Goal: Browse casually

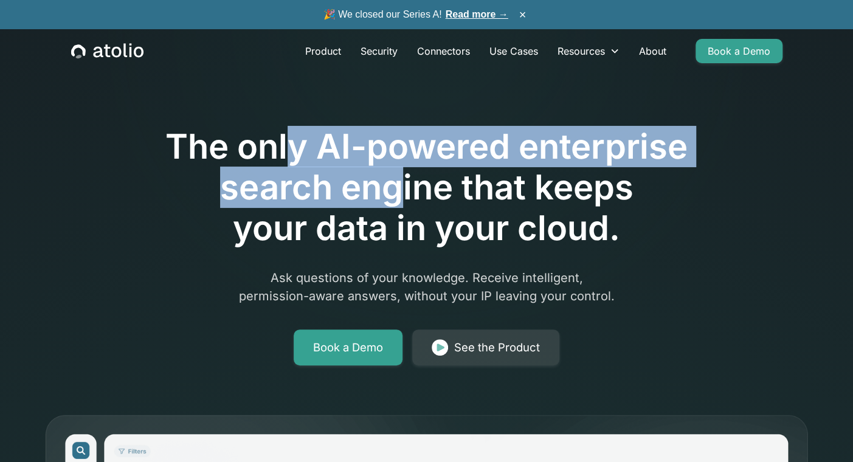
drag, startPoint x: 320, startPoint y: 169, endPoint x: 450, endPoint y: 216, distance: 138.2
click at [450, 215] on h1 "The only AI-powered enterprise search engine that keeps your data in your cloud." at bounding box center [426, 187] width 622 height 123
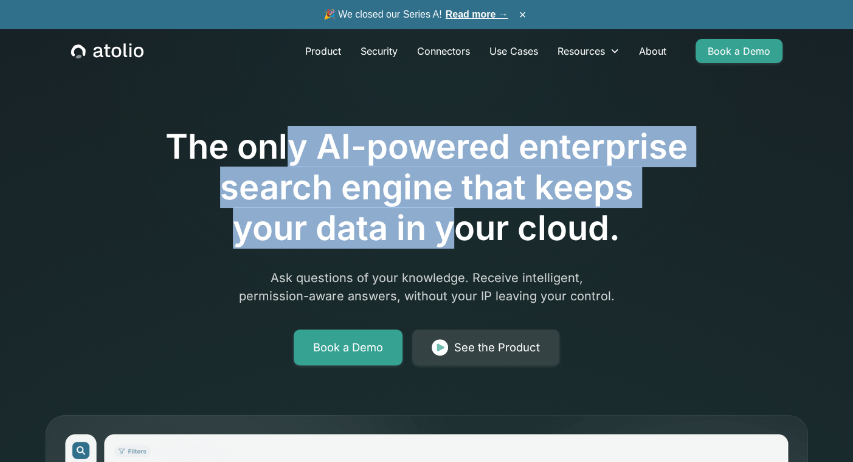
click at [430, 142] on h1 "The only AI-powered enterprise search engine that keeps your data in your cloud." at bounding box center [426, 187] width 622 height 123
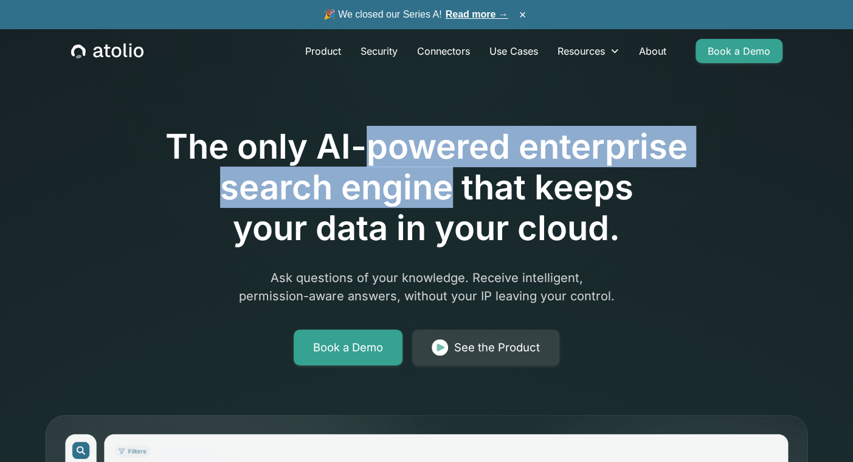
drag, startPoint x: 430, startPoint y: 142, endPoint x: 411, endPoint y: 204, distance: 64.8
click at [411, 204] on h1 "The only AI-powered enterprise search engine that keeps your data in your cloud." at bounding box center [426, 187] width 622 height 123
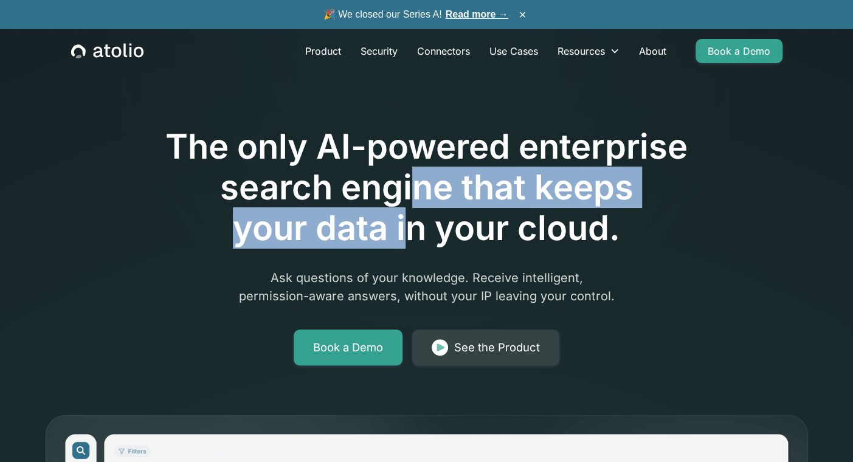
drag, startPoint x: 416, startPoint y: 229, endPoint x: 429, endPoint y: 148, distance: 82.3
click at [427, 158] on h1 "The only AI-powered enterprise search engine that keeps your data in your cloud." at bounding box center [426, 187] width 622 height 123
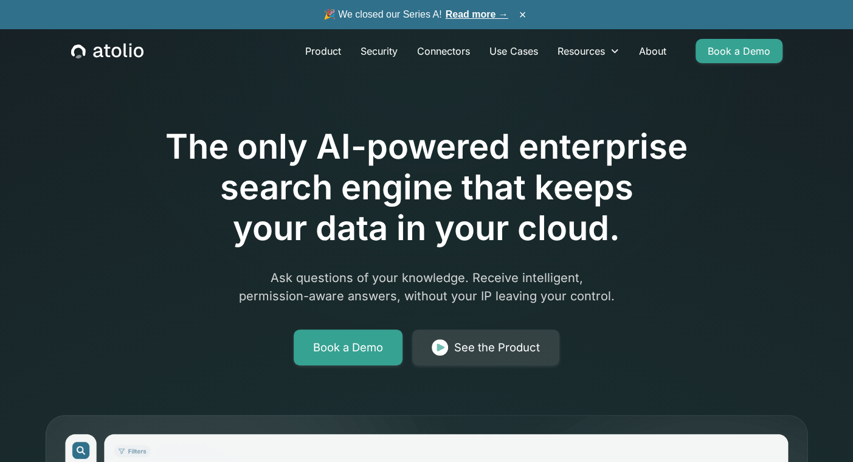
click at [422, 234] on h1 "The only AI-powered enterprise search engine that keeps your data in your cloud." at bounding box center [426, 187] width 622 height 123
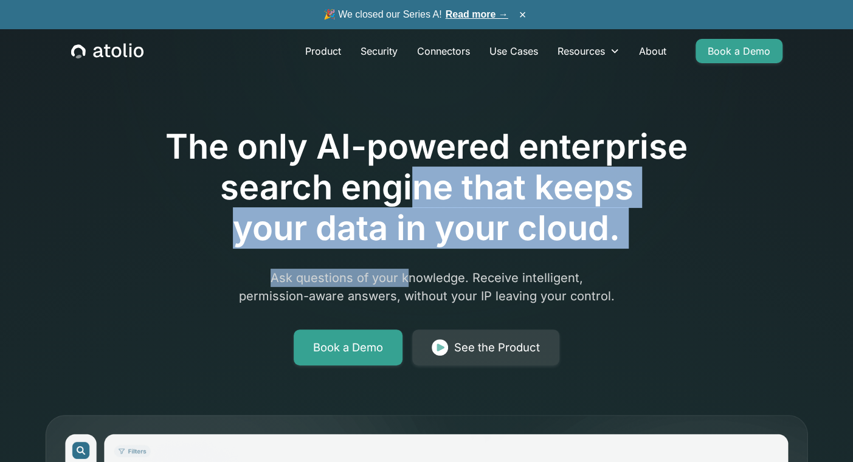
drag, startPoint x: 407, startPoint y: 246, endPoint x: 415, endPoint y: 144, distance: 102.4
click at [413, 152] on div "The only AI-powered enterprise search engine that keeps your data in your cloud…" at bounding box center [426, 211] width 622 height 307
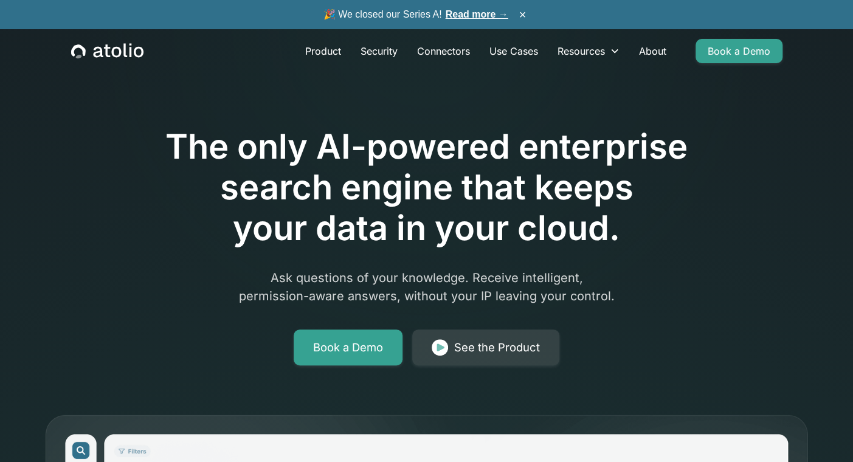
click at [425, 315] on div "The only AI-powered enterprise search engine that keeps your data in your cloud…" at bounding box center [426, 211] width 622 height 307
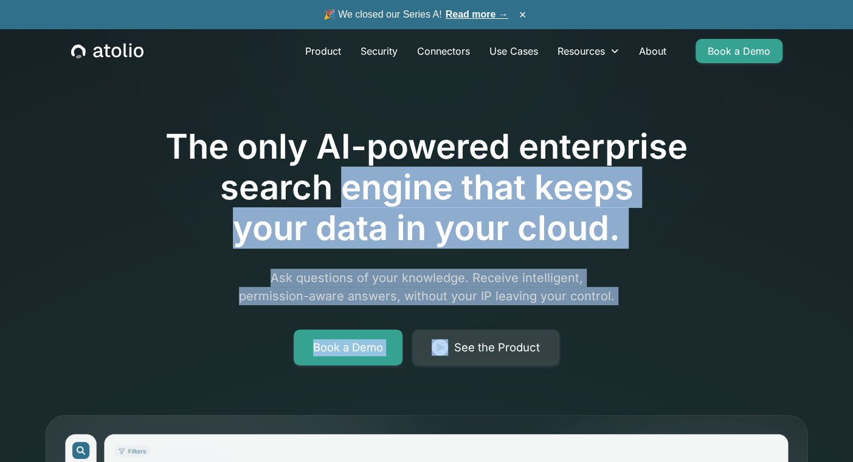
drag, startPoint x: 425, startPoint y: 315, endPoint x: 415, endPoint y: 131, distance: 184.5
click at [415, 170] on div "The only AI-powered enterprise search engine that keeps your data in your cloud…" at bounding box center [426, 211] width 622 height 307
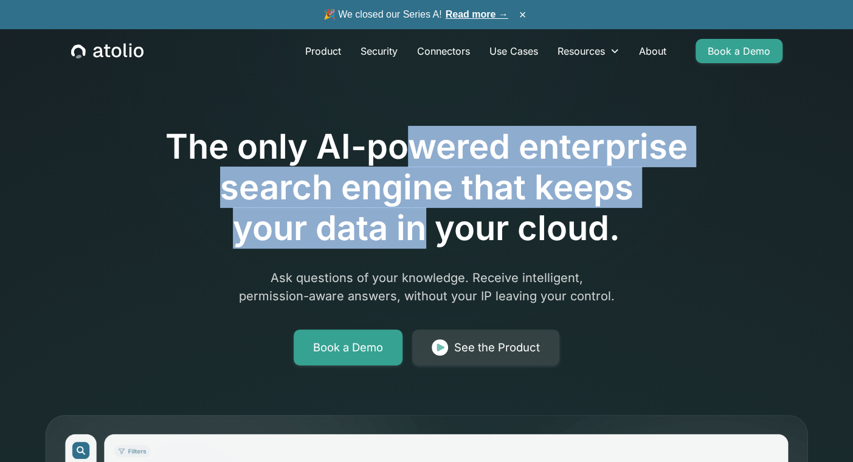
drag, startPoint x: 415, startPoint y: 131, endPoint x: 428, endPoint y: 285, distance: 155.0
click at [427, 278] on div "The only AI-powered enterprise search engine that keeps your data in your cloud…" at bounding box center [426, 211] width 622 height 307
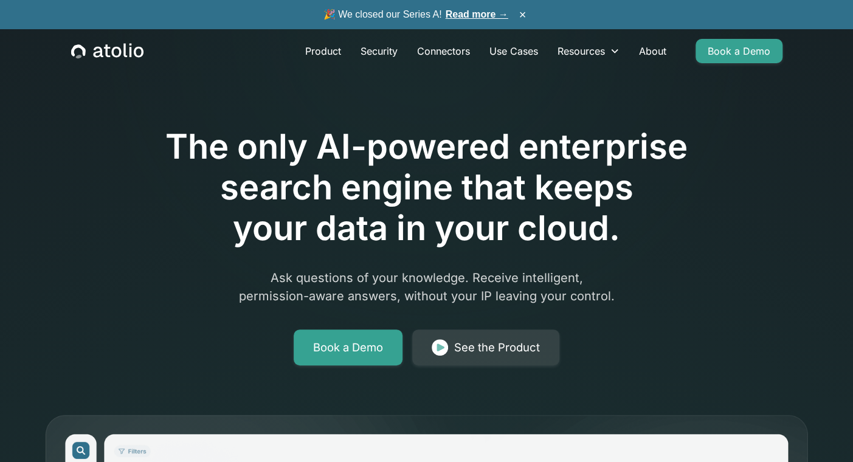
click at [428, 285] on p "Ask questions of your knowledge. Receive intelligent, permission-aware answers,…" at bounding box center [426, 287] width 467 height 36
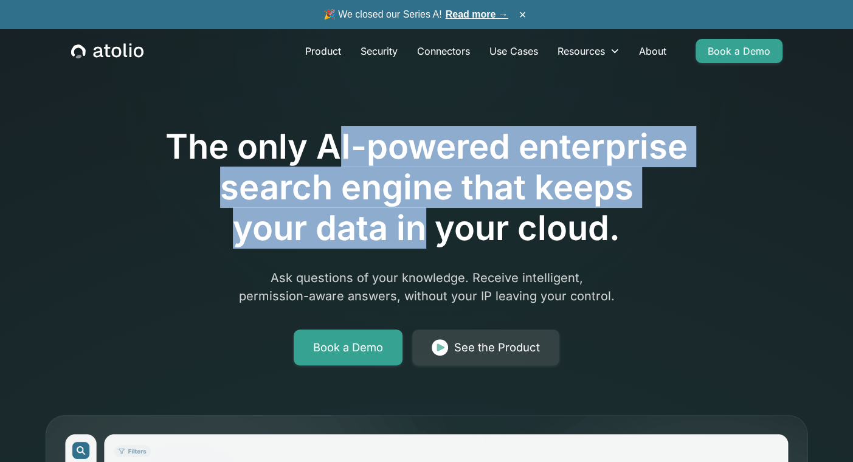
drag, startPoint x: 332, startPoint y: 145, endPoint x: 423, endPoint y: 227, distance: 122.7
click at [423, 227] on h1 "The only AI-powered enterprise search engine that keeps your data in your cloud." at bounding box center [426, 187] width 622 height 123
